Goal: Task Accomplishment & Management: Use online tool/utility

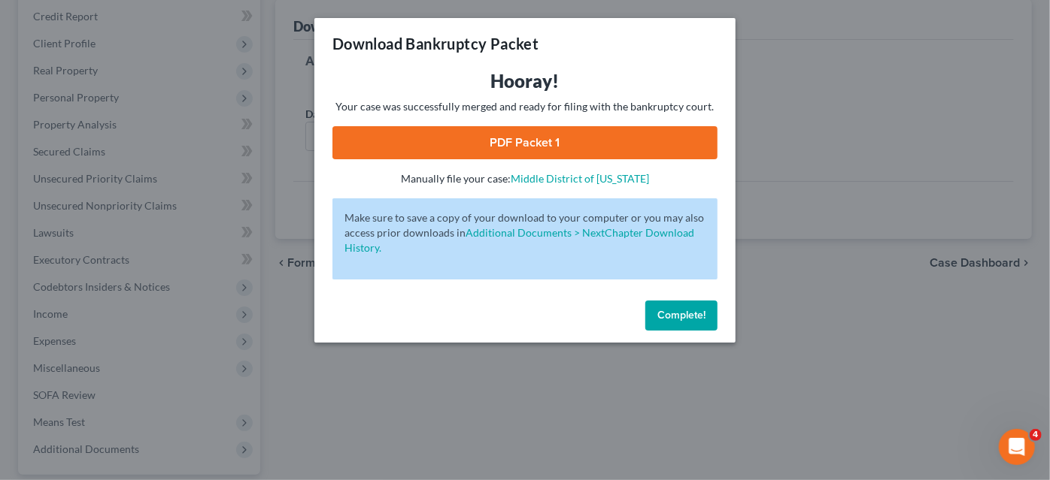
click at [544, 153] on link "PDF Packet 1" at bounding box center [524, 142] width 385 height 33
click at [679, 311] on span "Complete!" at bounding box center [681, 315] width 48 height 13
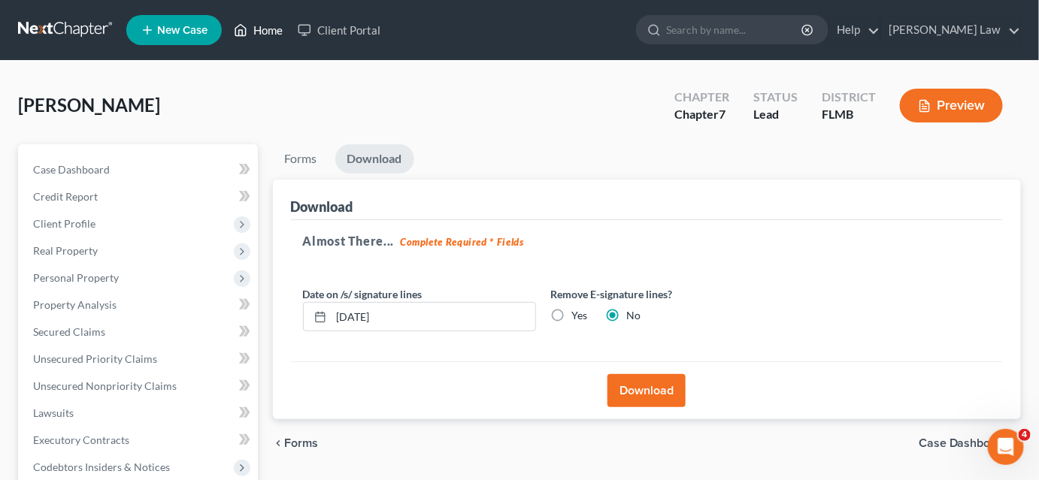
click at [252, 32] on link "Home" at bounding box center [258, 30] width 64 height 27
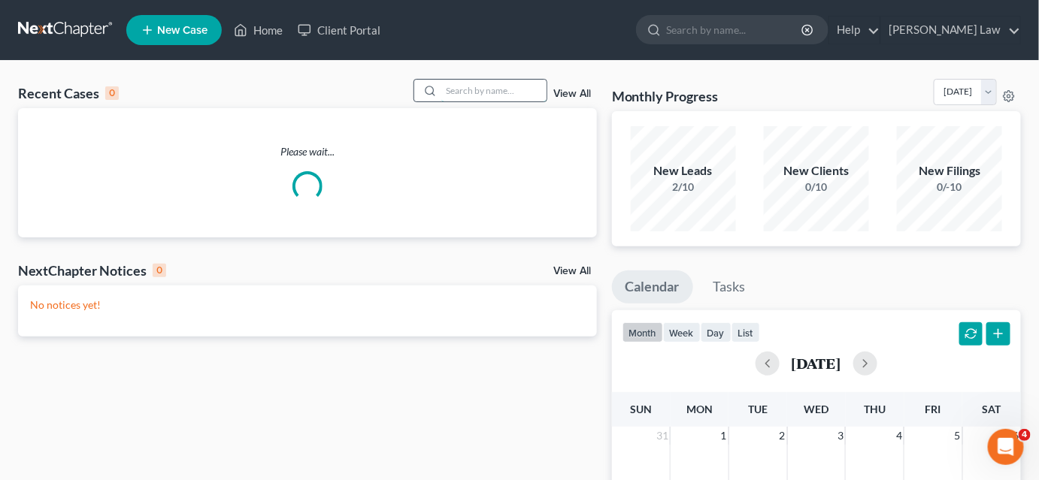
click at [465, 87] on input "search" at bounding box center [493, 91] width 105 height 22
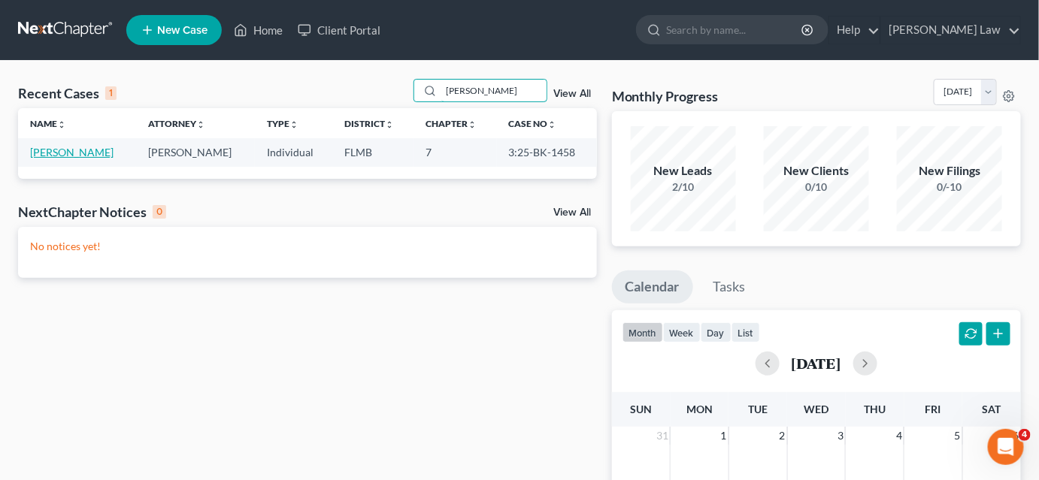
type input "[PERSON_NAME]"
click at [73, 150] on link "[PERSON_NAME]" at bounding box center [71, 152] width 83 height 13
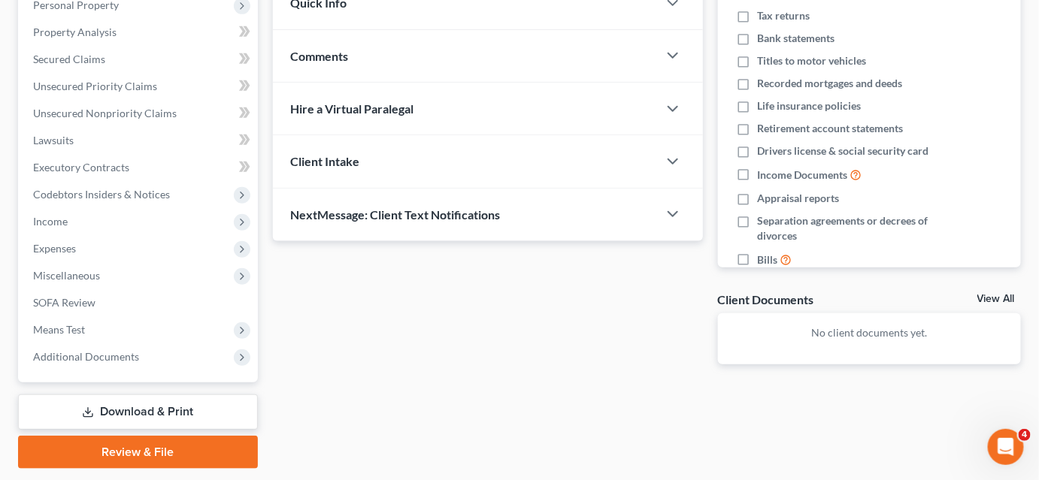
scroll to position [68, 0]
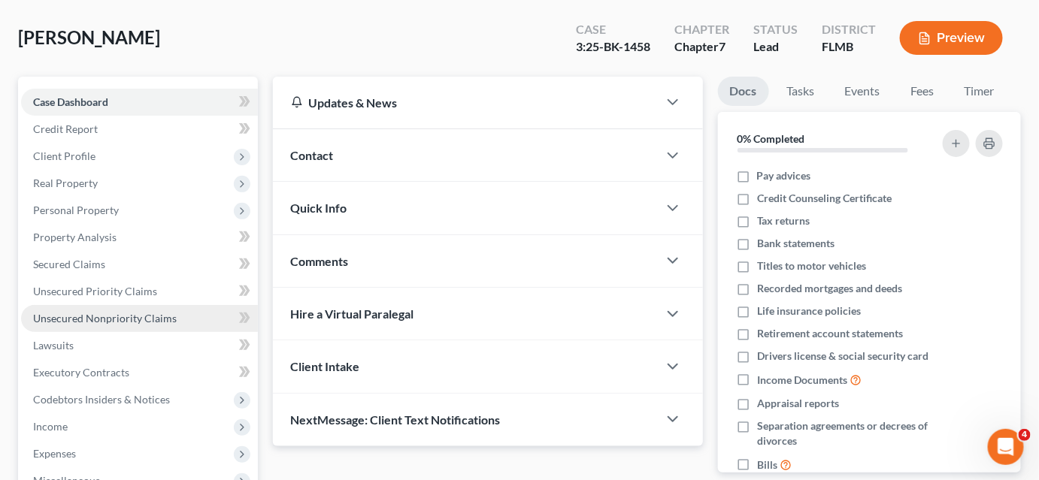
click at [118, 318] on span "Unsecured Nonpriority Claims" at bounding box center [105, 318] width 144 height 13
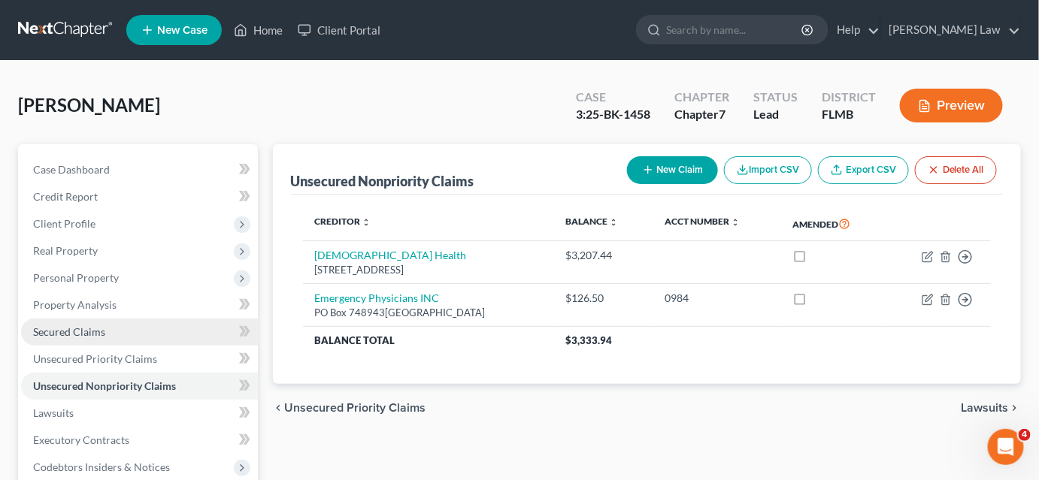
click at [172, 328] on link "Secured Claims" at bounding box center [139, 332] width 237 height 27
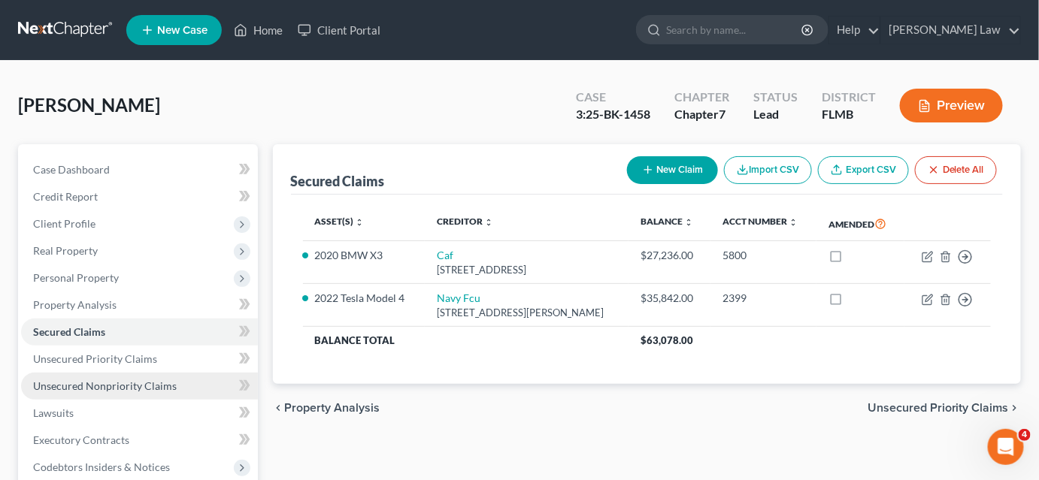
click at [174, 389] on link "Unsecured Nonpriority Claims" at bounding box center [139, 386] width 237 height 27
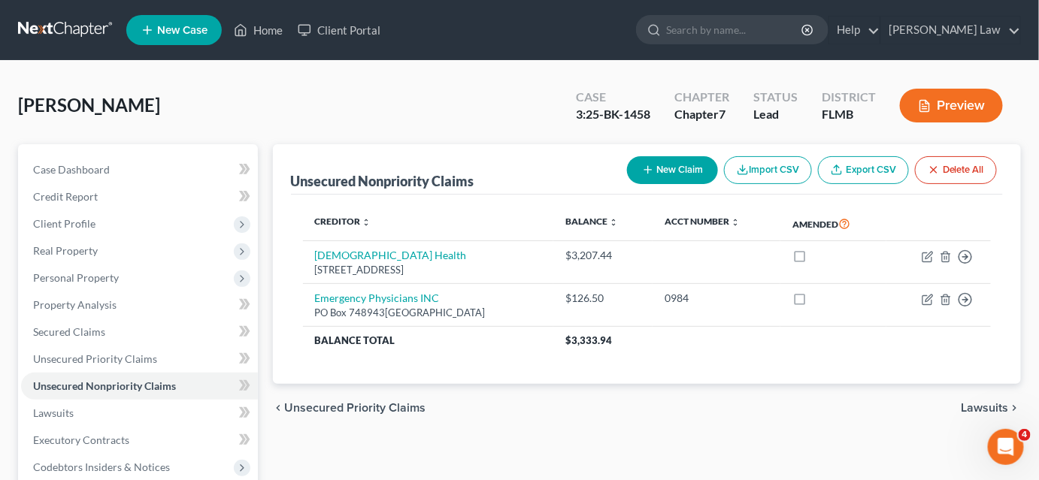
click at [949, 108] on button "Preview" at bounding box center [951, 106] width 103 height 34
